Goal: Information Seeking & Learning: Learn about a topic

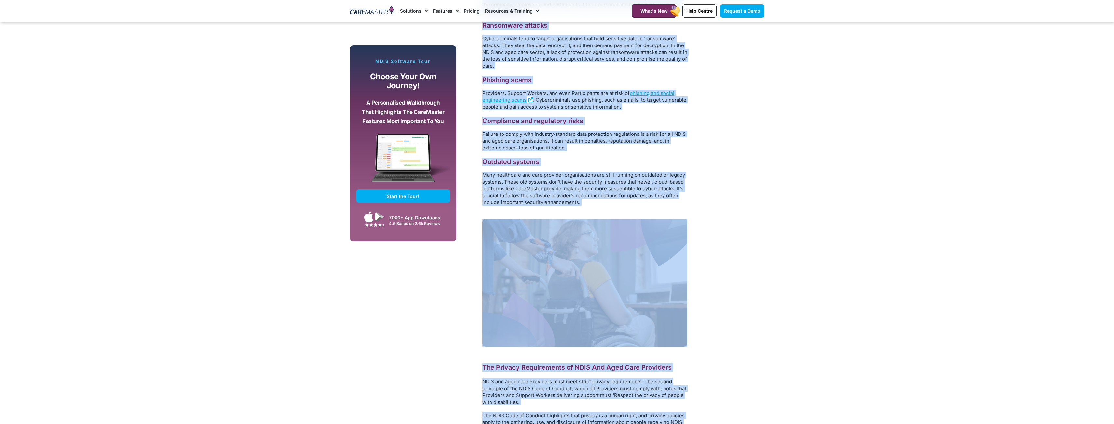
scroll to position [701, 0]
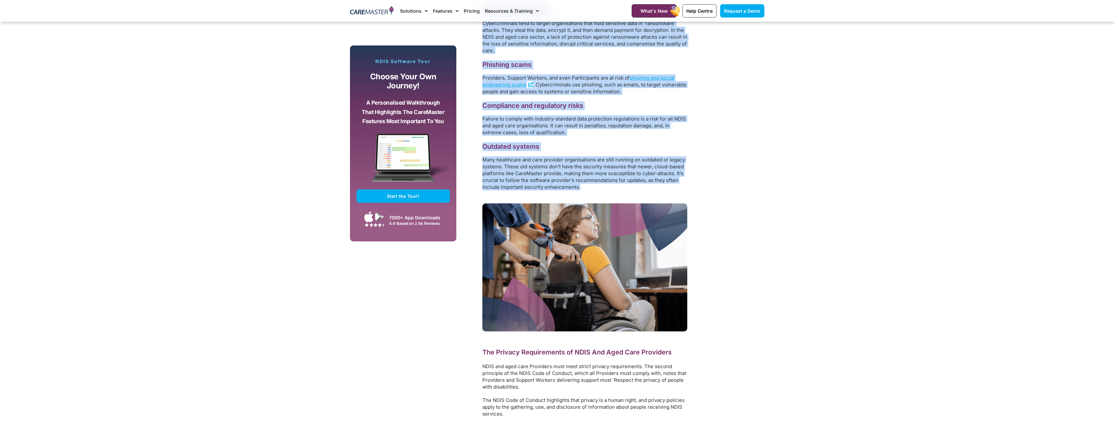
drag, startPoint x: 482, startPoint y: 195, endPoint x: 606, endPoint y: 189, distance: 124.4
copy div "The Importance of Data Protection in the NDIS and Aged Care Sector From clients…"
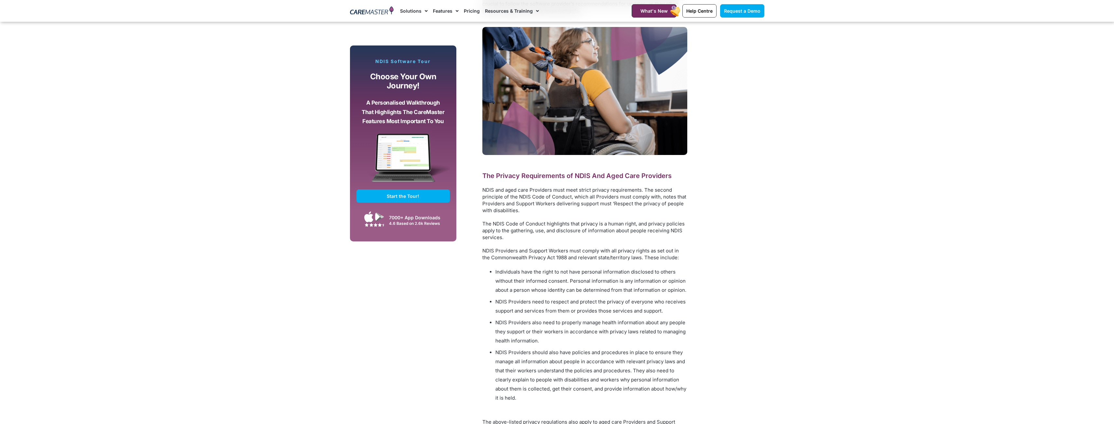
scroll to position [896, 0]
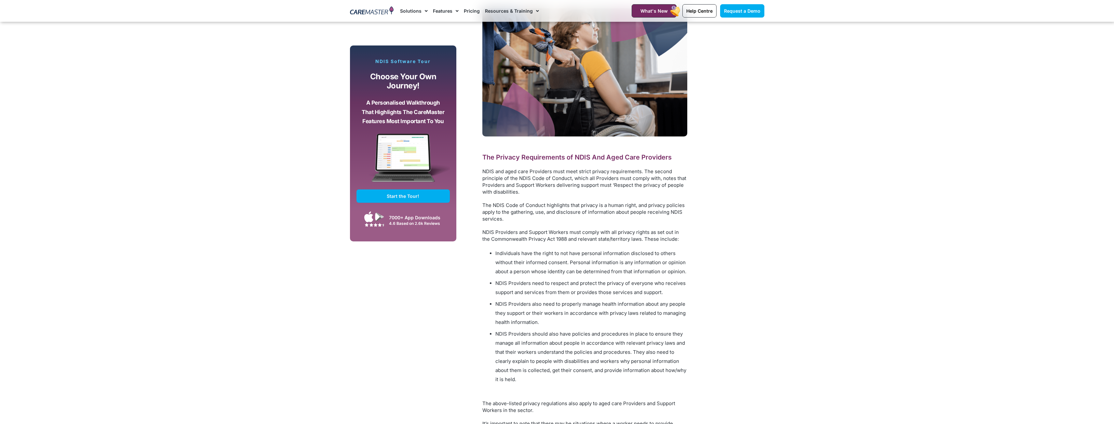
click at [747, 231] on div "Subscribe, Connect, Learn, Grow: Our Monthly Newsletter Delivers Care Industry …" at bounding box center [557, 265] width 421 height 1515
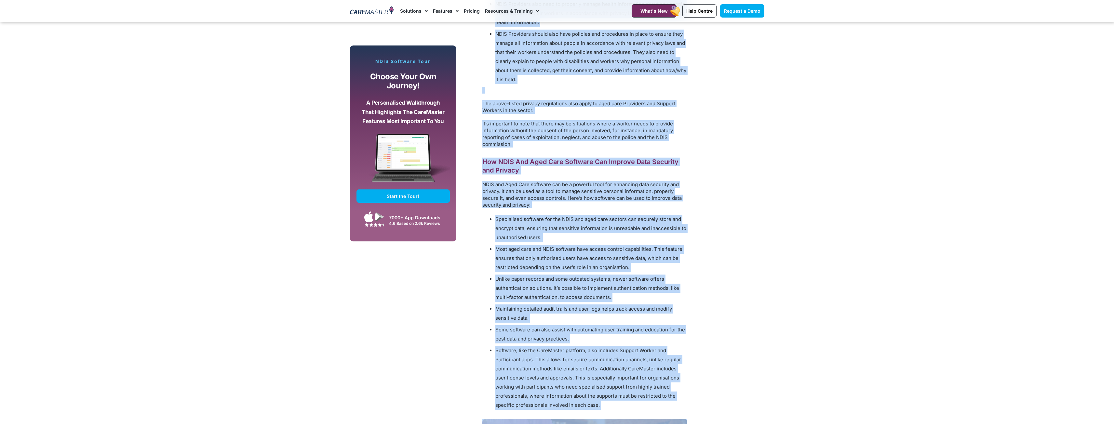
scroll to position [1203, 0]
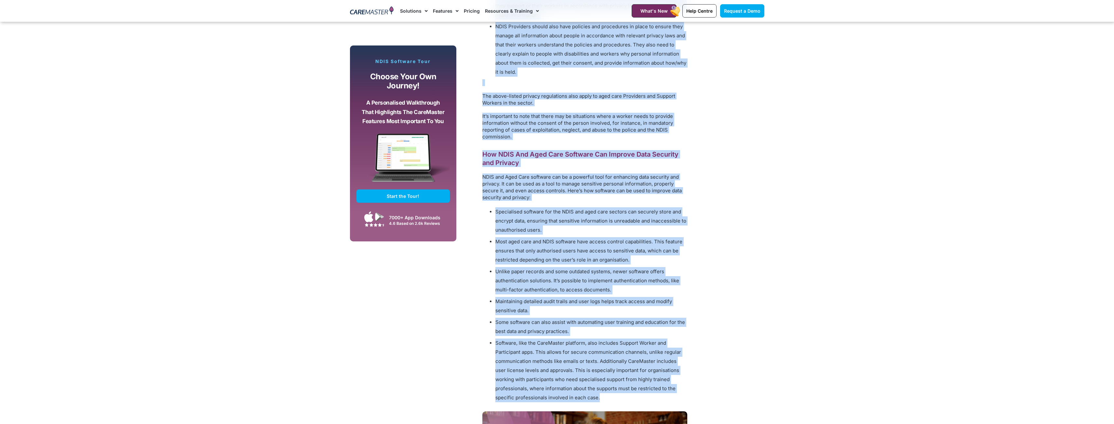
drag, startPoint x: 483, startPoint y: 157, endPoint x: 641, endPoint y: 401, distance: 289.9
click at [641, 401] on div "The Privacy Requirements of NDIS And Aged Care Providers NDIS and aged care Pro…" at bounding box center [584, 124] width 205 height 557
copy div "The Privacy Requirements of NDIS And Aged Care Providers NDIS and aged care Pro…"
drag, startPoint x: 698, startPoint y: 250, endPoint x: 759, endPoint y: 257, distance: 61.9
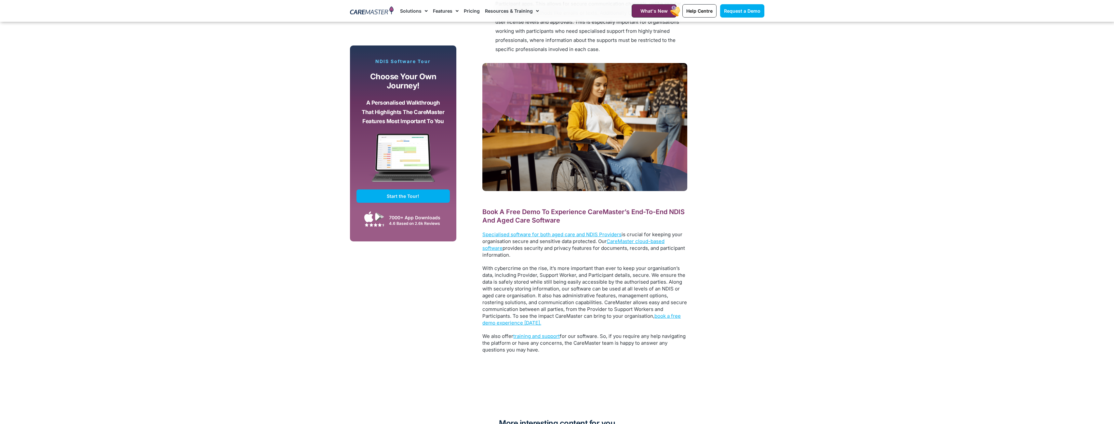
scroll to position [1561, 0]
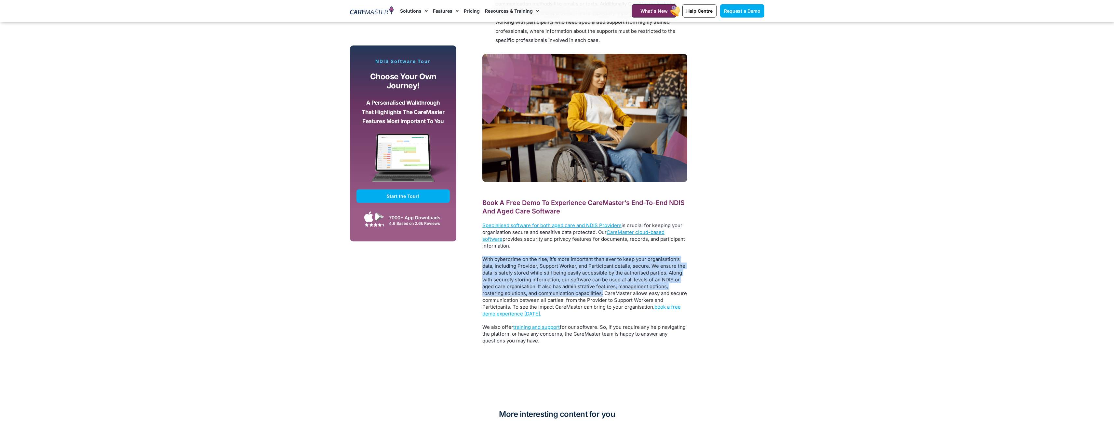
drag, startPoint x: 602, startPoint y: 293, endPoint x: 483, endPoint y: 260, distance: 123.0
click at [483, 260] on span "With cybercrime on the rise, it’s more important than ever to keep your organis…" at bounding box center [584, 283] width 205 height 54
copy span "With cybercrime on the rise, it’s more important than ever to keep your organis…"
drag, startPoint x: 596, startPoint y: 368, endPoint x: 557, endPoint y: 344, distance: 45.7
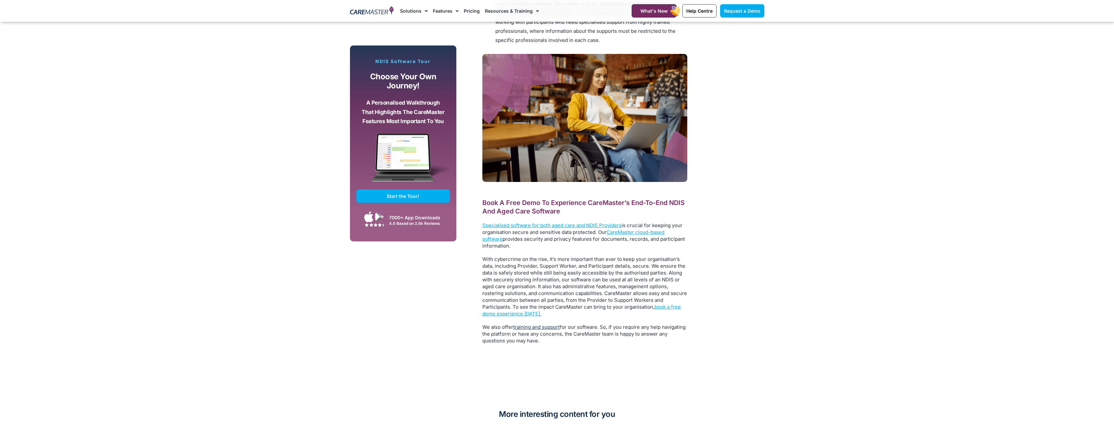
click at [526, 327] on link "training and support" at bounding box center [536, 327] width 47 height 6
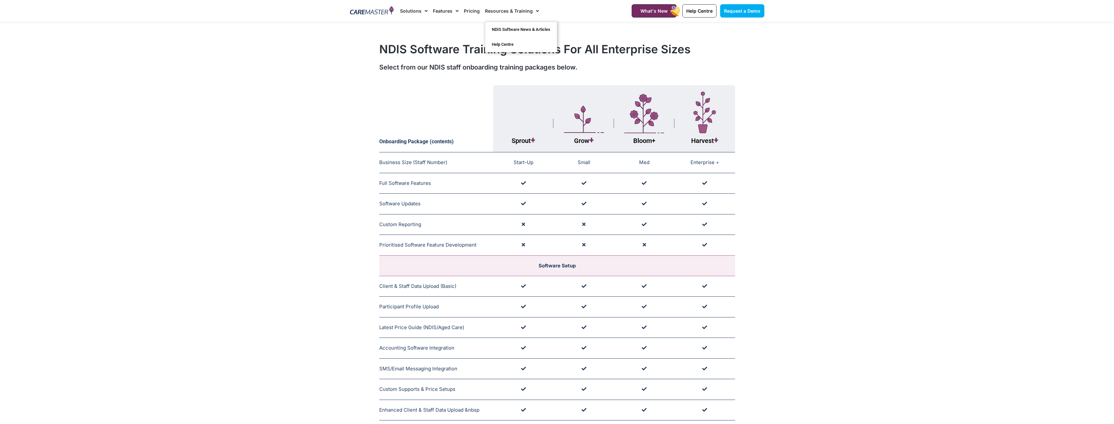
click at [503, 11] on link "Resources & Training" at bounding box center [512, 11] width 54 height 22
click at [503, 31] on link "NDIS Software News & Articles" at bounding box center [521, 29] width 72 height 15
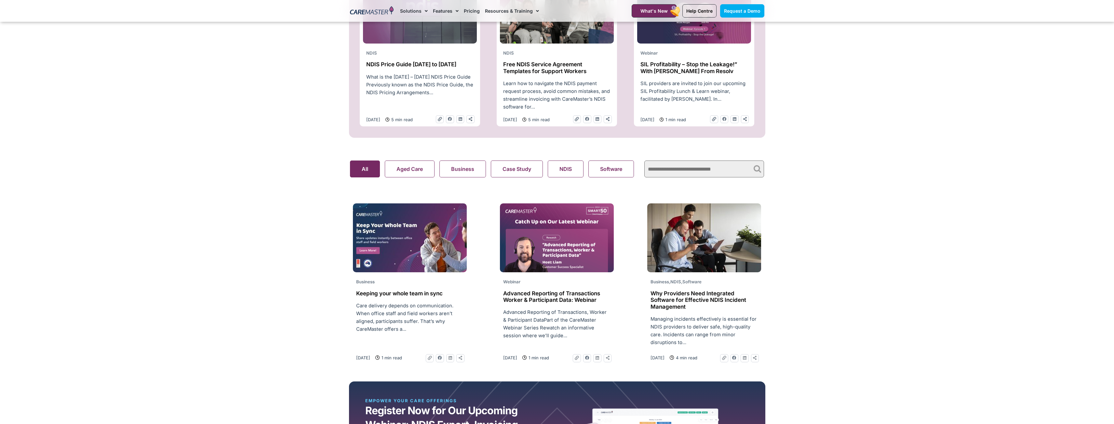
scroll to position [325, 0]
click at [564, 173] on button "NDIS" at bounding box center [566, 168] width 36 height 17
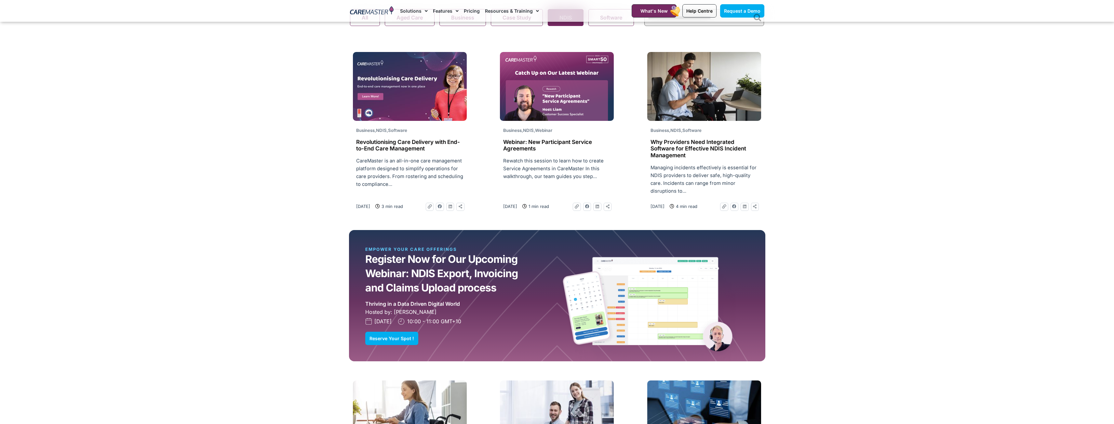
scroll to position [520, 0]
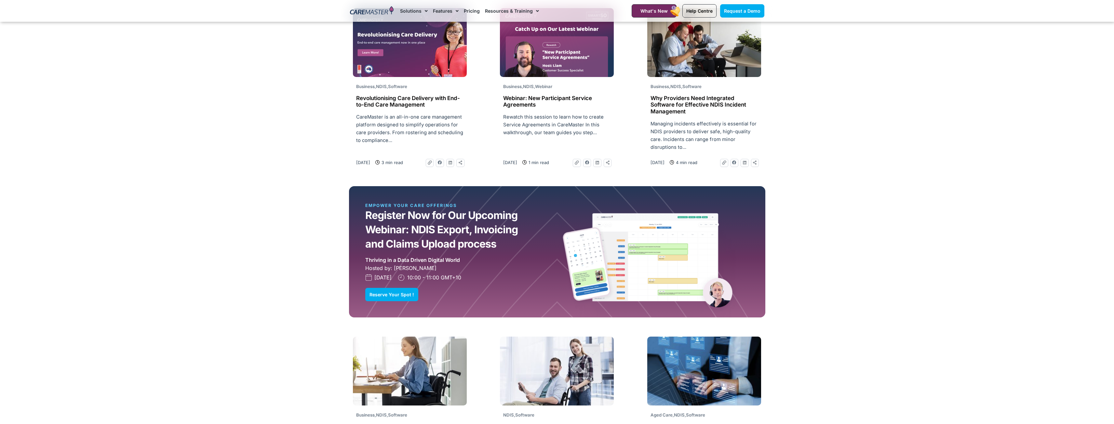
click at [683, 109] on h2 "Why Providers Need Integrated Software for Effective NDIS Incident Management" at bounding box center [703, 105] width 107 height 20
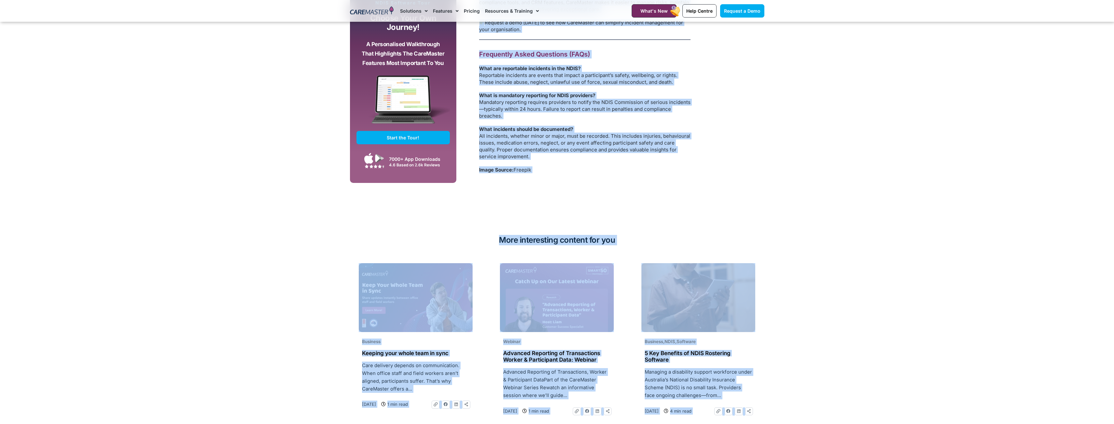
scroll to position [1039, 0]
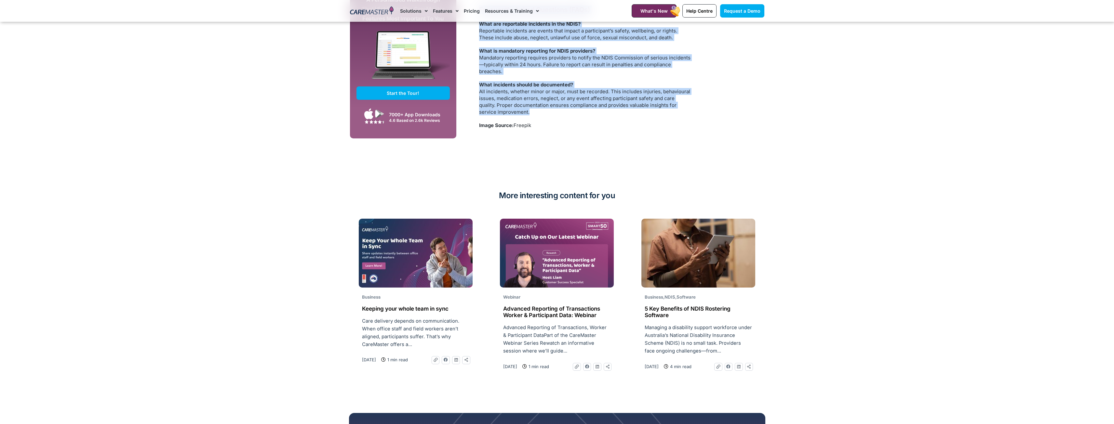
drag, startPoint x: 478, startPoint y: 133, endPoint x: 568, endPoint y: 114, distance: 91.3
copy div "Managing incidents effectively is essential for NDIS providers to deliver safe,…"
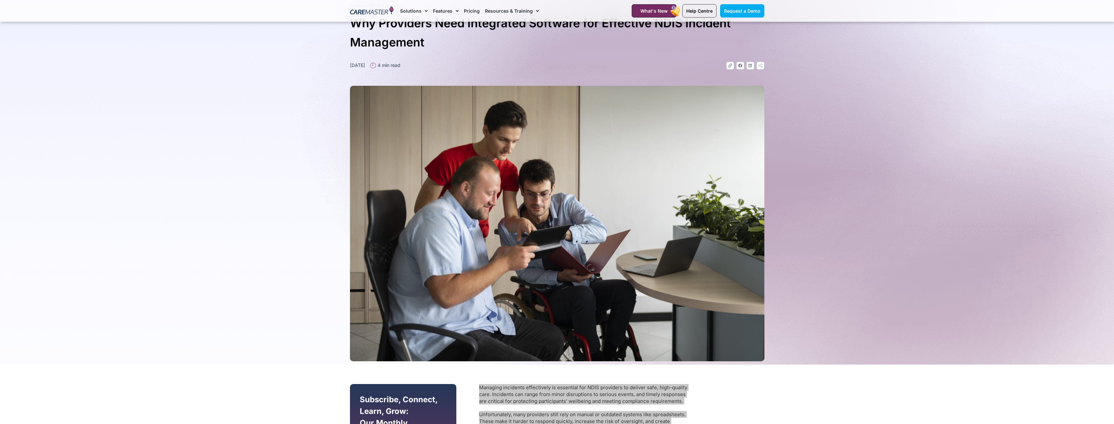
scroll to position [0, 0]
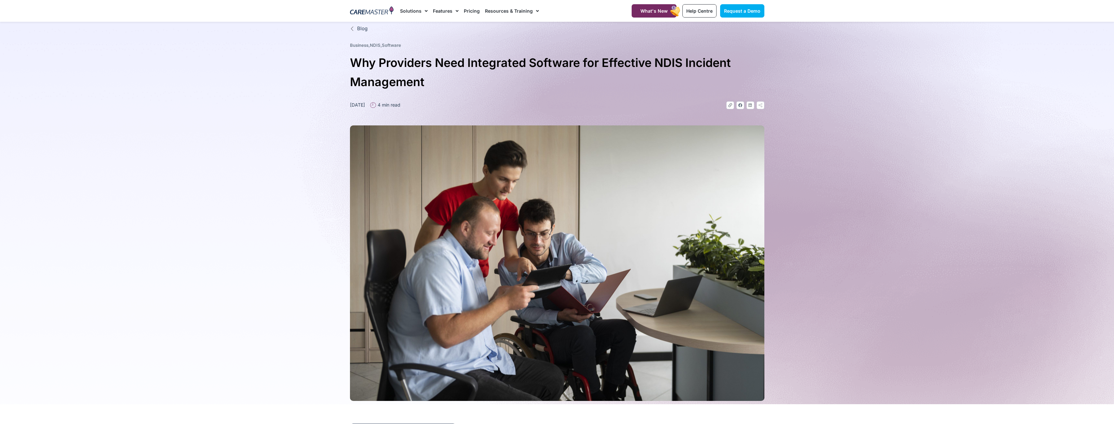
click at [578, 74] on h1 "Why Providers Need Integrated Software for Effective NDIS Incident Management" at bounding box center [557, 72] width 414 height 38
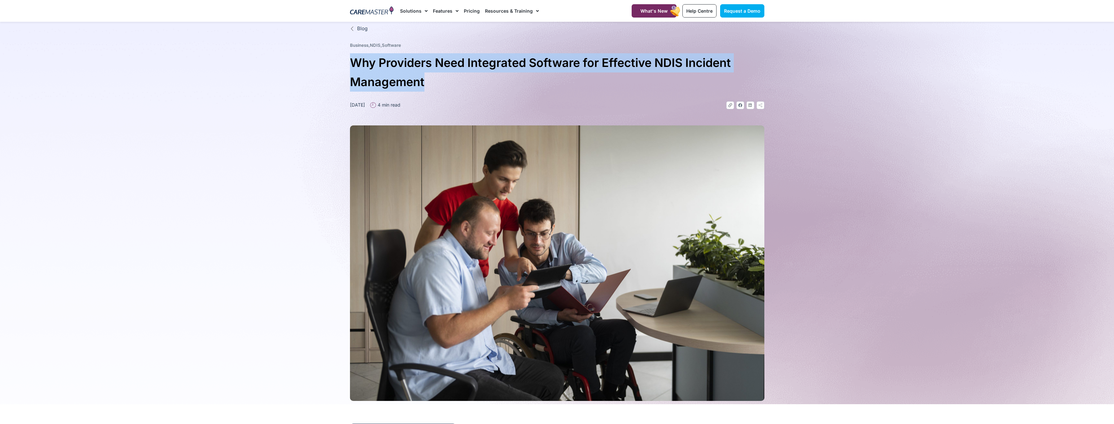
drag, startPoint x: 424, startPoint y: 82, endPoint x: 350, endPoint y: 61, distance: 76.8
click at [350, 61] on h1 "Why Providers Need Integrated Software for Effective NDIS Incident Management" at bounding box center [557, 72] width 414 height 38
copy h1 "Why Providers Need Integrated Software for Effective NDIS Incident Management"
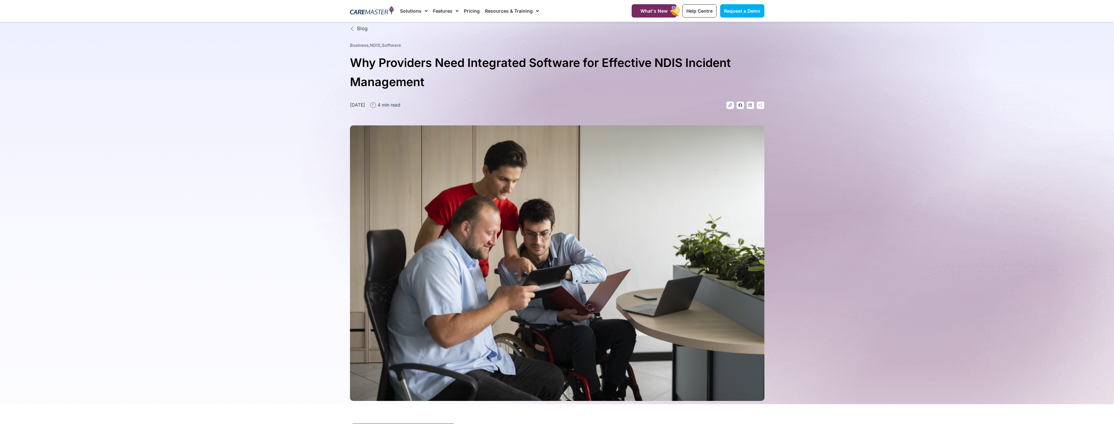
click at [902, 154] on section "Blog Business , NDIS , Software Why Providers Need Integrated Software for Effe…" at bounding box center [557, 213] width 1114 height 383
click at [503, 13] on link "Resources & Training" at bounding box center [512, 11] width 54 height 22
click at [497, 13] on link "Resources & Training" at bounding box center [512, 11] width 54 height 22
click at [494, 28] on link "NDIS Software News & Articles" at bounding box center [521, 29] width 72 height 15
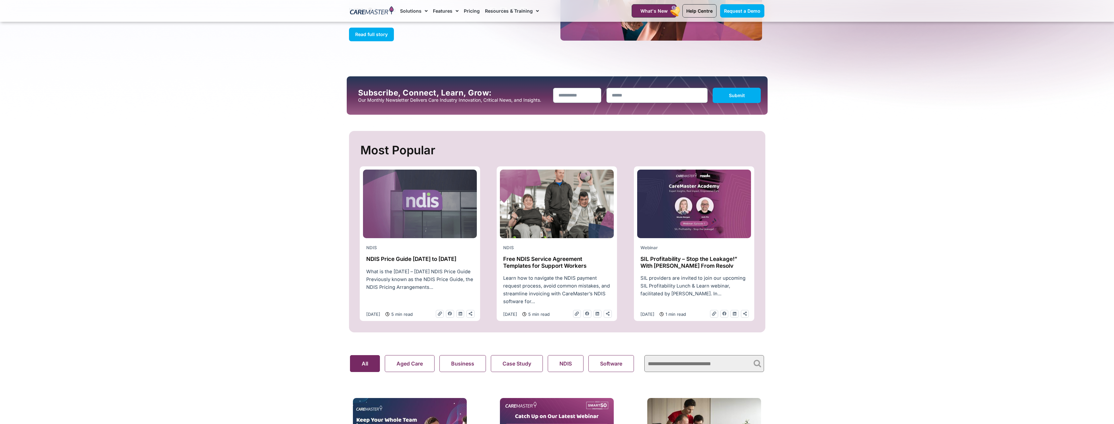
click at [380, 262] on h2 "NDIS Price Guide [DATE] to [DATE]" at bounding box center [419, 259] width 107 height 7
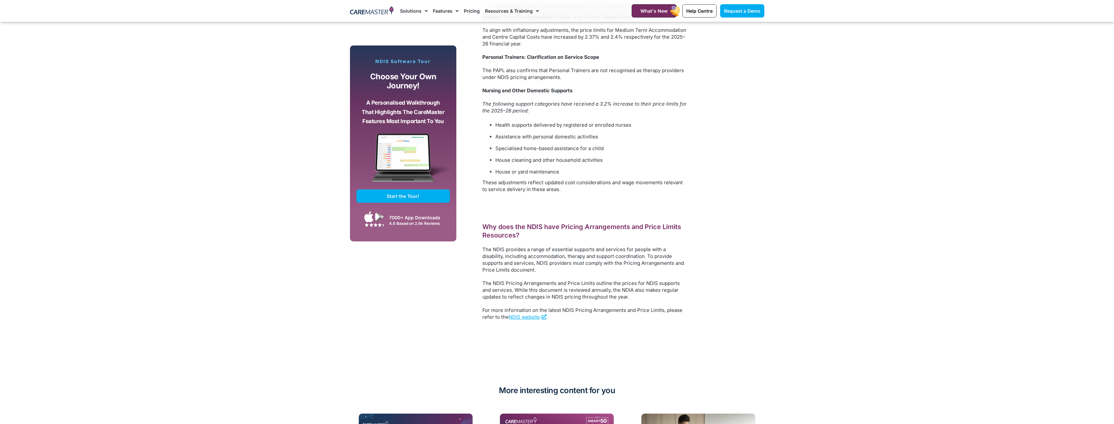
scroll to position [1333, 0]
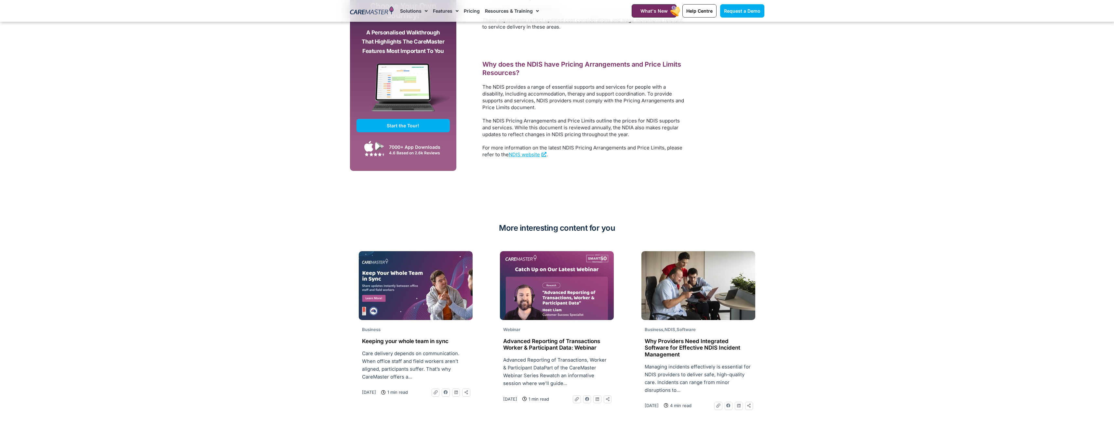
click at [406, 338] on h2 "Keeping your whole team in sync" at bounding box center [415, 341] width 107 height 7
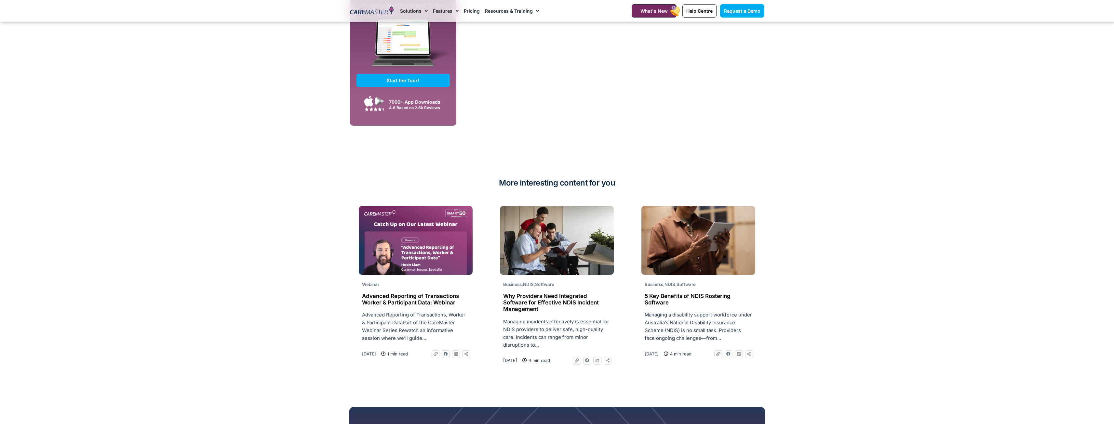
scroll to position [618, 0]
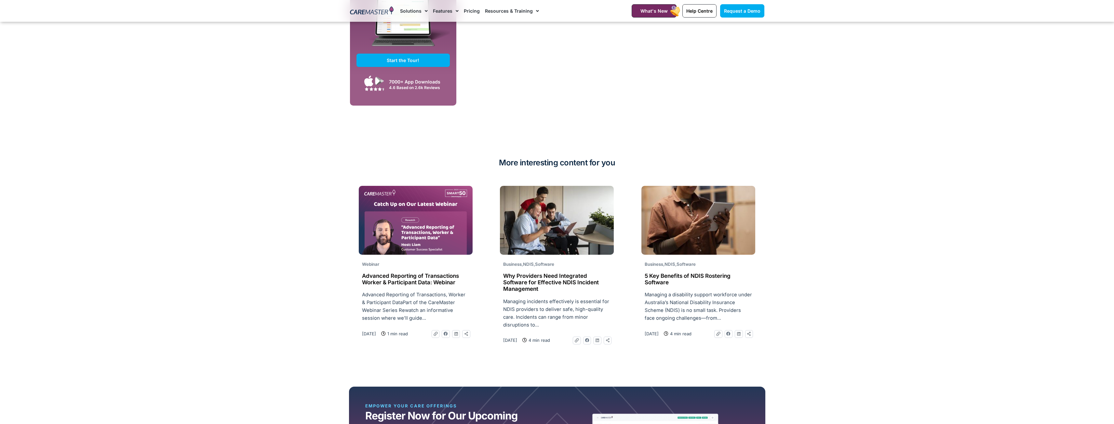
click at [689, 277] on h2 "5 Key Benefits of NDIS Rostering Software" at bounding box center [698, 279] width 107 height 13
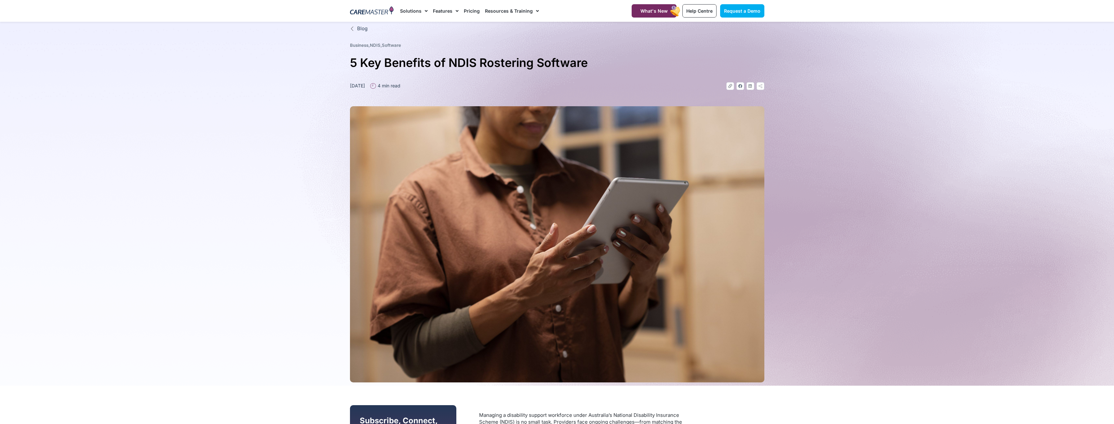
click at [595, 64] on h1 "5 Key Benefits of NDIS Rostering Software" at bounding box center [557, 62] width 414 height 19
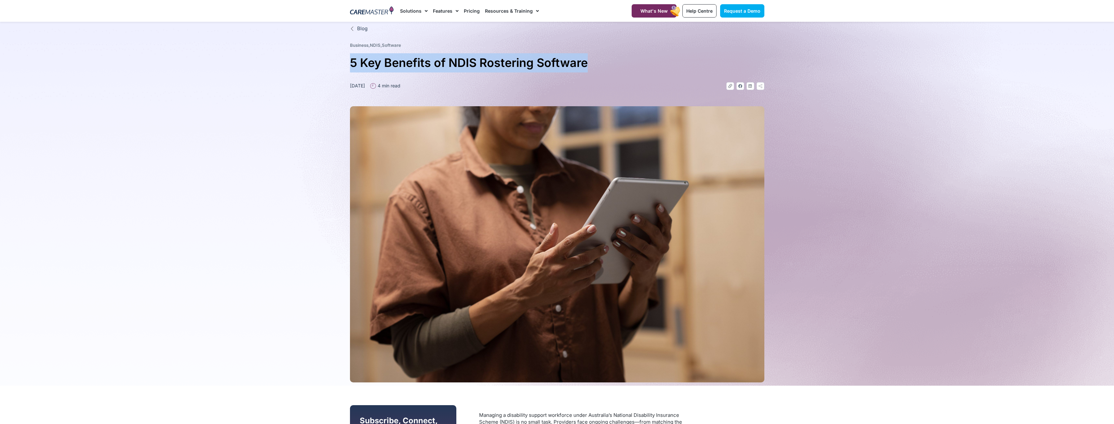
drag, startPoint x: 588, startPoint y: 62, endPoint x: 376, endPoint y: 63, distance: 212.1
click at [349, 67] on div "Blog Business , NDIS , Software 5 Key Benefits of NDIS Rostering Software [DATE…" at bounding box center [557, 204] width 421 height 364
copy h1 "5 Key Benefits of NDIS Rostering Software"
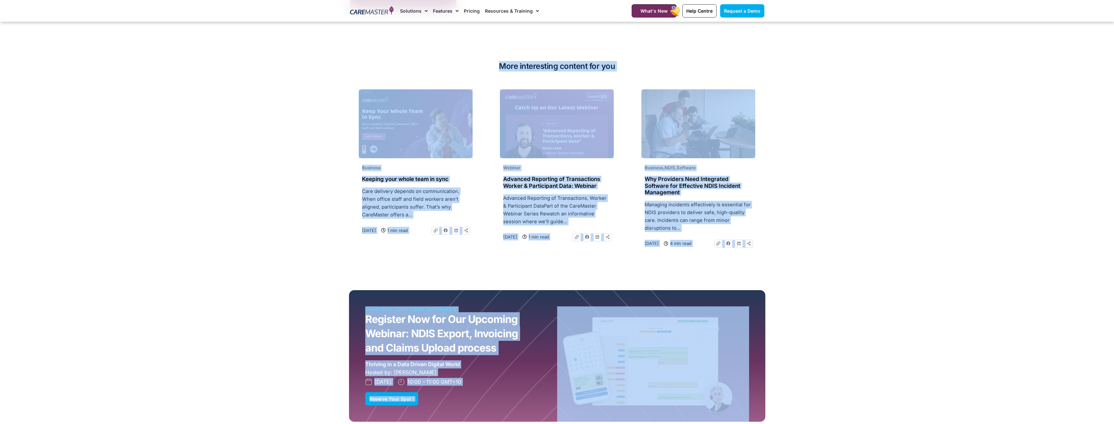
scroll to position [1161, 0]
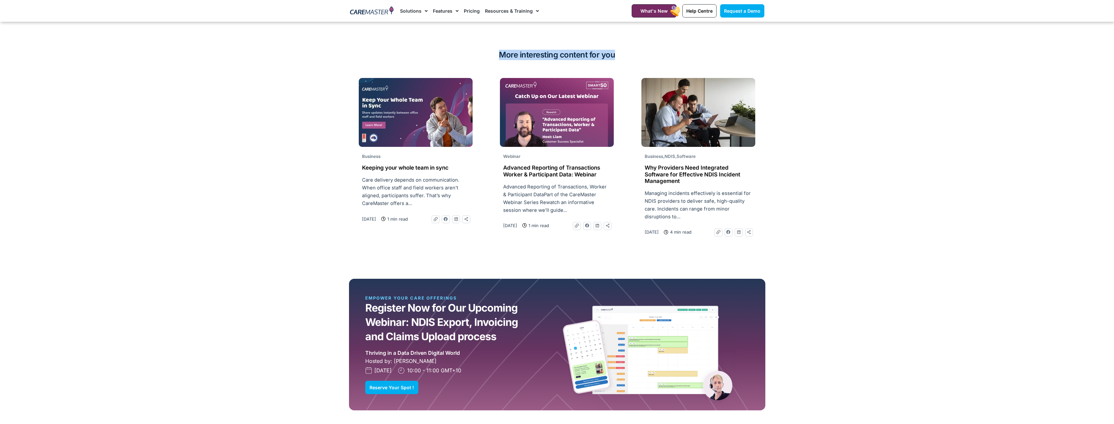
drag, startPoint x: 480, startPoint y: 89, endPoint x: 666, endPoint y: 49, distance: 190.5
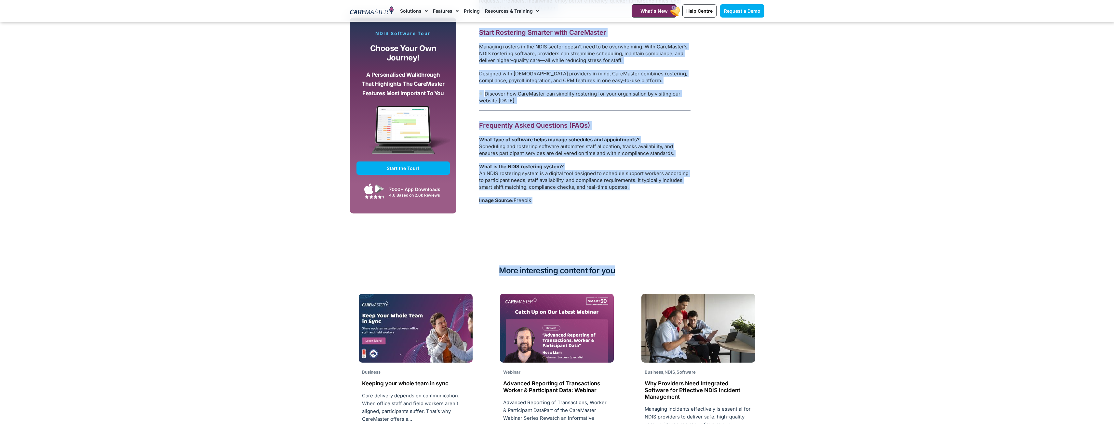
scroll to position [934, 0]
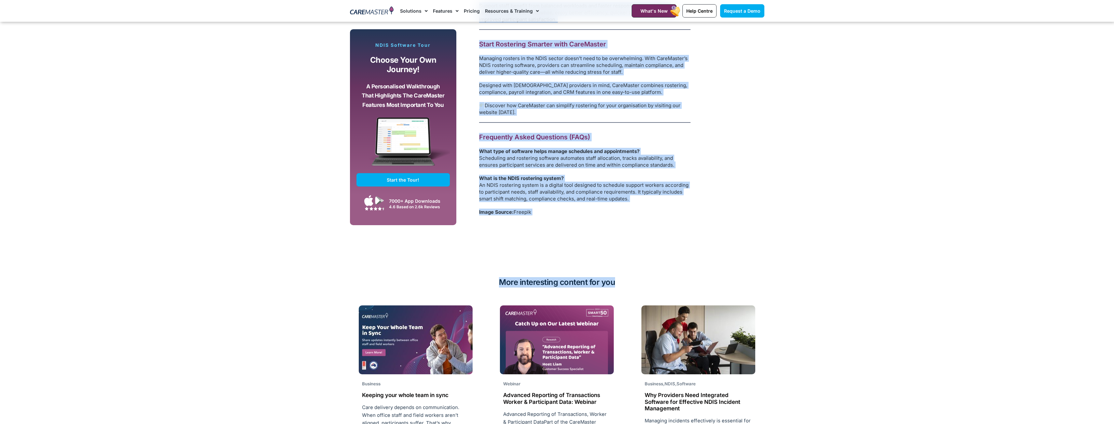
copy div "Loremips d sitametcon adipisc elitseddo eiusm Temporinc’u Laboreet Doloremagn A…"
